Goal: Check status: Check status

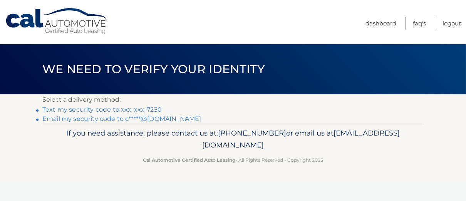
click at [149, 108] on link "Text my security code to xxx-xxx-7230" at bounding box center [101, 109] width 119 height 7
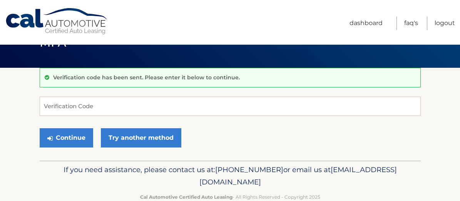
scroll to position [38, 0]
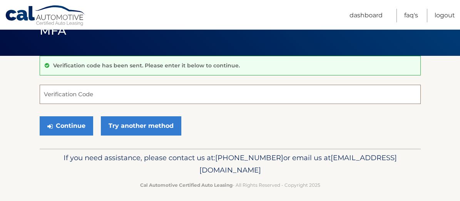
click at [114, 91] on input "Verification Code" at bounding box center [230, 94] width 381 height 19
click at [46, 99] on input "Verification Code" at bounding box center [230, 94] width 381 height 19
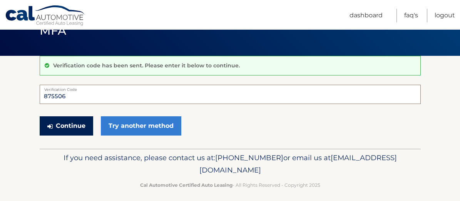
type input "875506"
click at [55, 126] on button "Continue" at bounding box center [67, 125] width 54 height 19
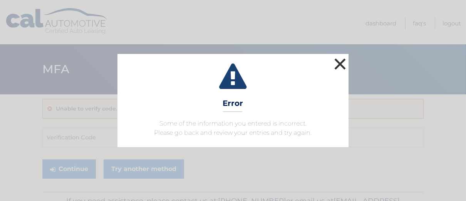
click at [340, 63] on button "×" at bounding box center [339, 63] width 15 height 15
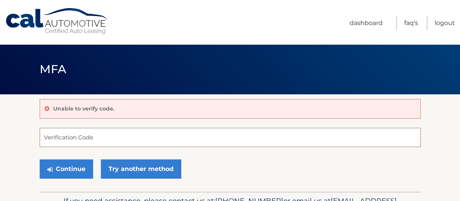
click at [66, 133] on input "Verification Code" at bounding box center [230, 137] width 381 height 19
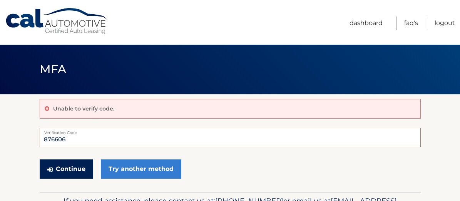
type input "876606"
click at [62, 165] on button "Continue" at bounding box center [67, 168] width 54 height 19
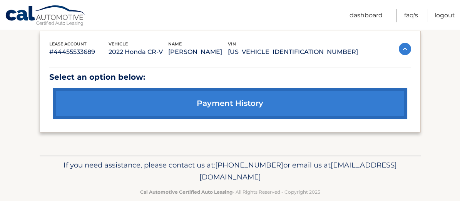
scroll to position [140, 0]
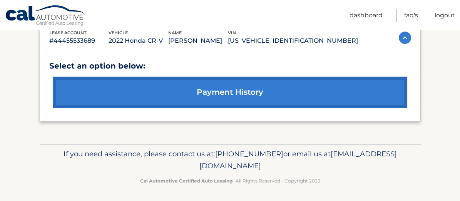
click at [242, 100] on link "payment history" at bounding box center [230, 92] width 354 height 31
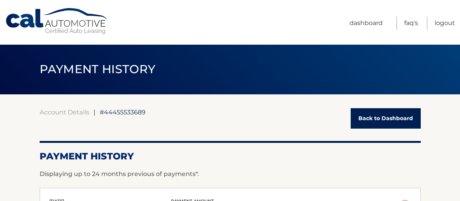
click at [391, 118] on link "Back to Dashboard" at bounding box center [386, 118] width 70 height 20
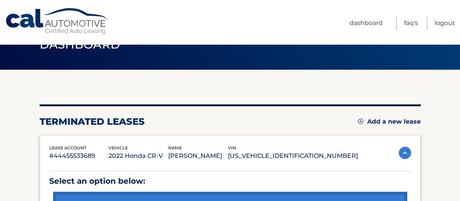
scroll to position [24, 0]
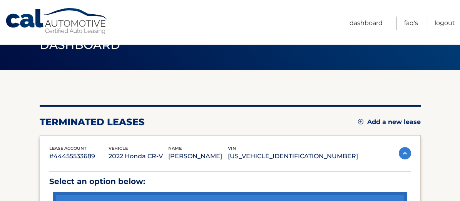
click at [407, 154] on img at bounding box center [405, 153] width 12 height 12
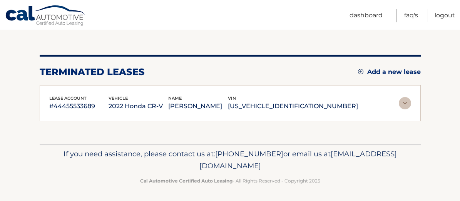
scroll to position [75, 0]
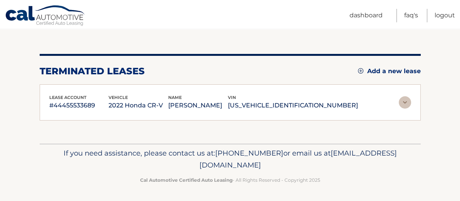
click at [403, 99] on img at bounding box center [405, 102] width 12 height 12
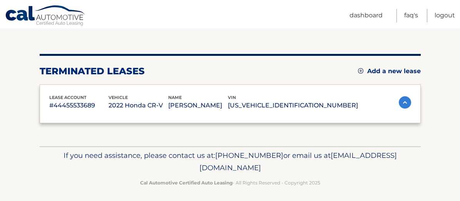
click at [403, 99] on img at bounding box center [405, 102] width 12 height 12
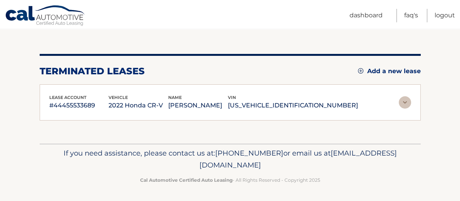
click at [404, 105] on img at bounding box center [405, 102] width 12 height 12
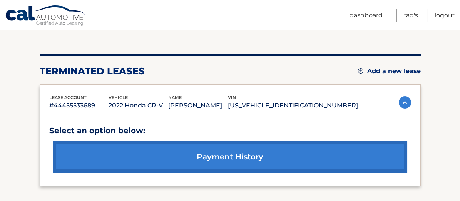
click at [202, 157] on link "payment history" at bounding box center [230, 156] width 354 height 31
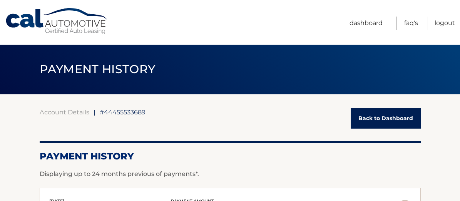
click at [136, 114] on span "#44455533689" at bounding box center [123, 112] width 46 height 8
drag, startPoint x: 286, startPoint y: 131, endPoint x: 281, endPoint y: 129, distance: 5.3
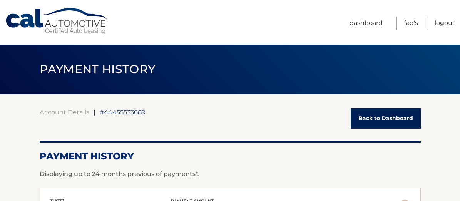
click at [409, 119] on link "Back to Dashboard" at bounding box center [386, 118] width 70 height 20
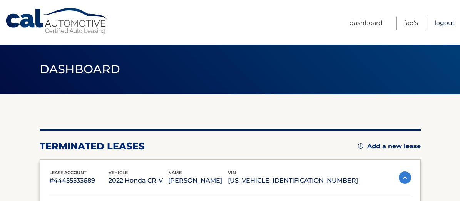
click at [446, 21] on link "Logout" at bounding box center [445, 23] width 20 height 13
